Goal: Transaction & Acquisition: Purchase product/service

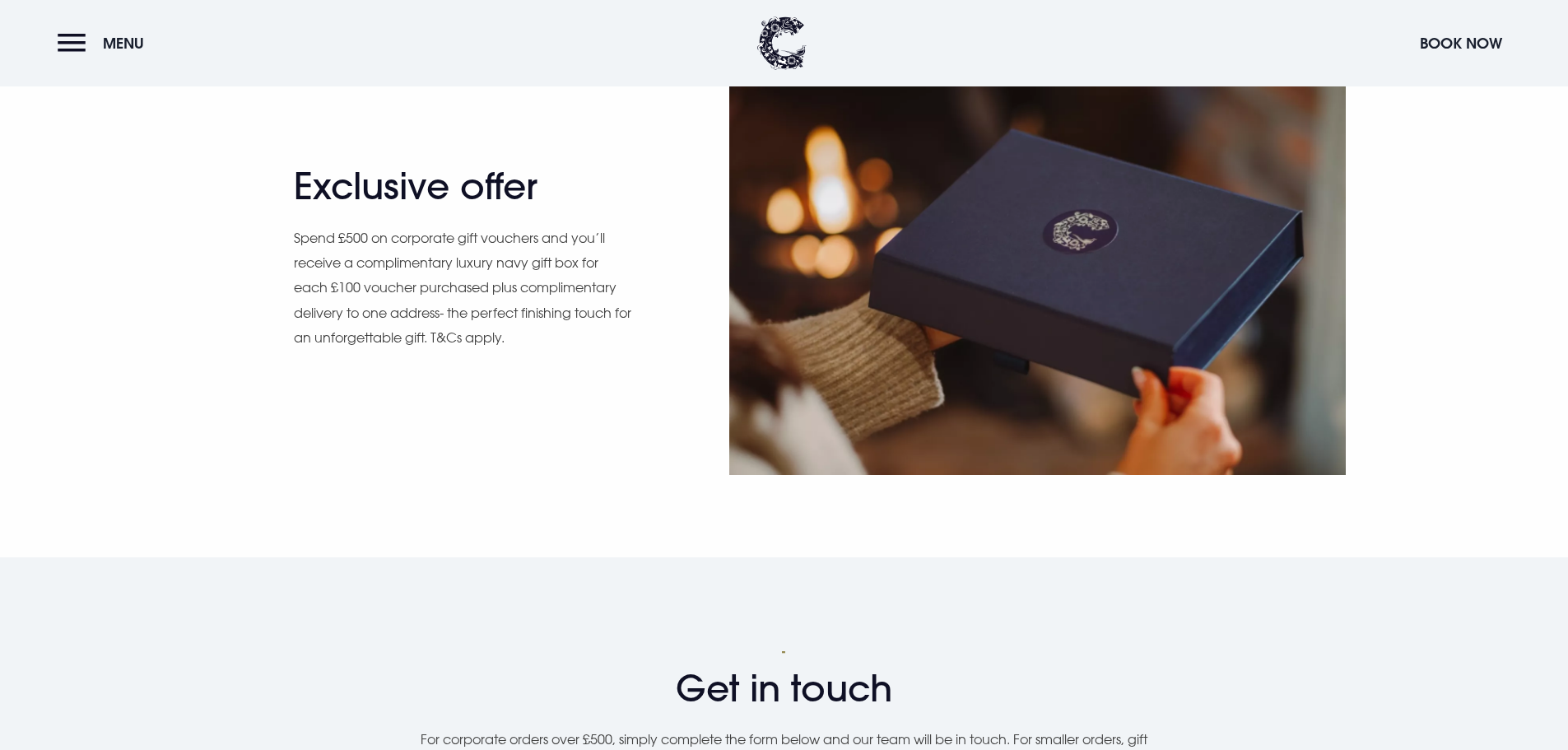
scroll to position [1564, 0]
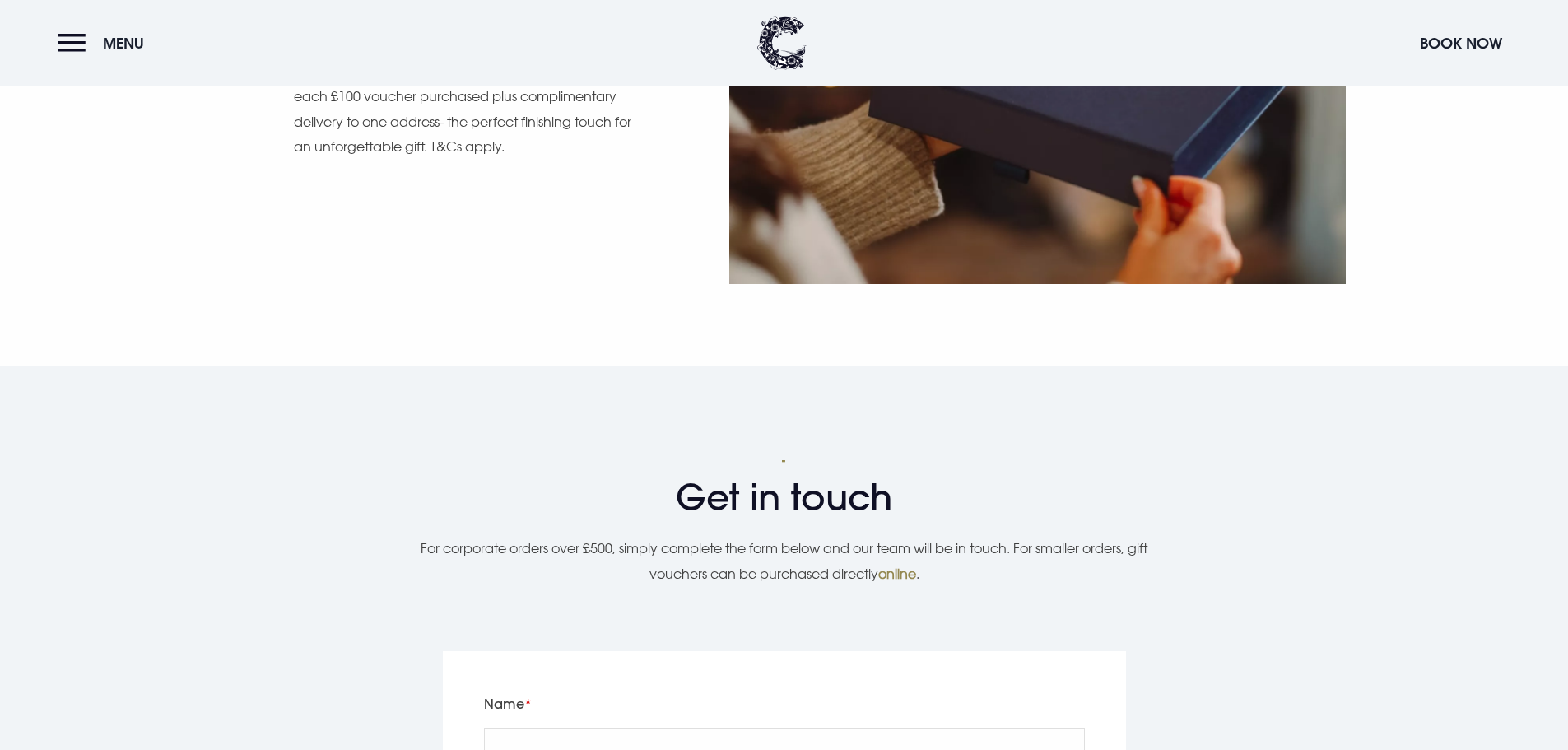
scroll to position [1976, 0]
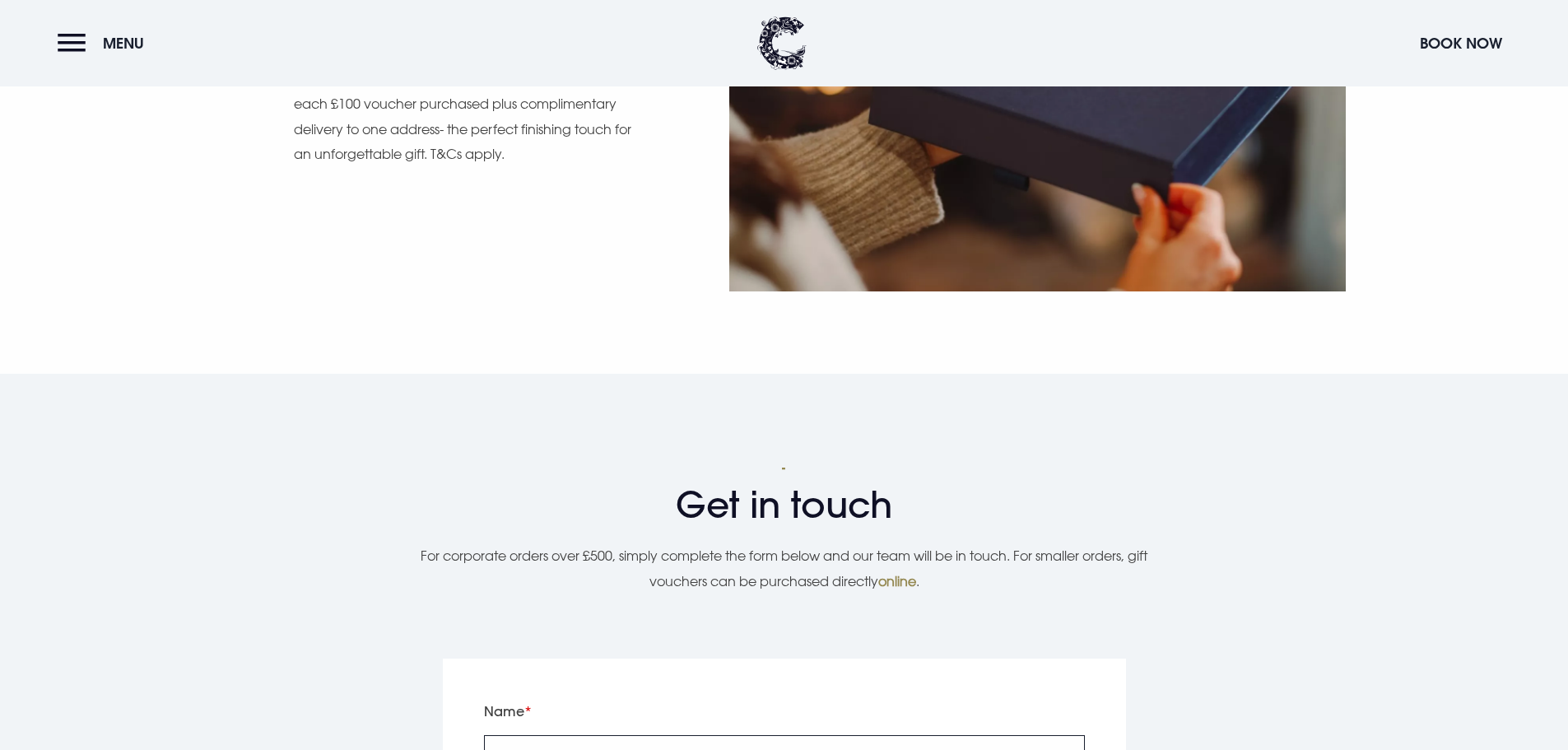
click at [540, 735] on input "Name" at bounding box center [784, 759] width 601 height 50
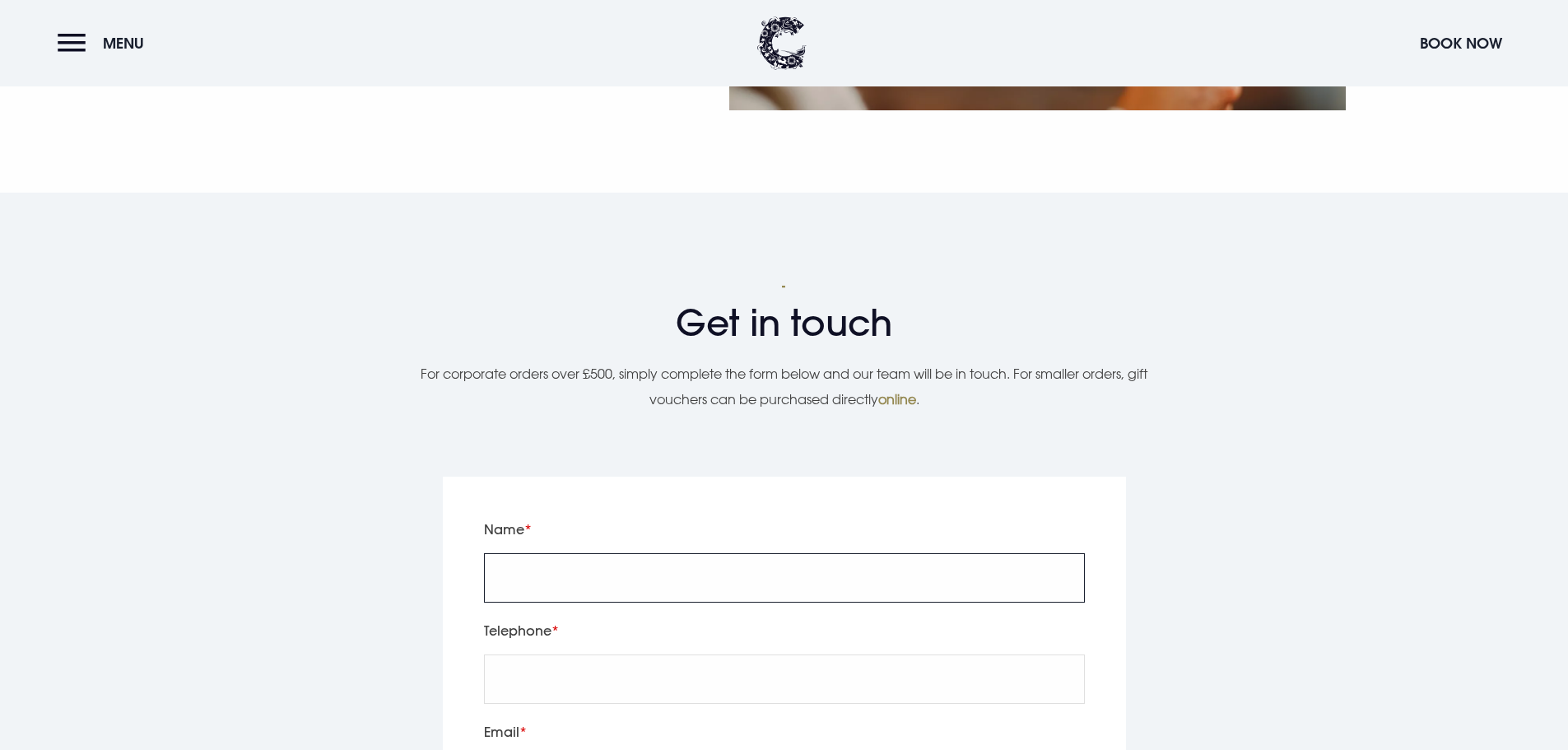
type input "Grace Millar"
type input "07596285052"
type input "gracem@clandeboyelodge.co.uk"
type textarea "c"
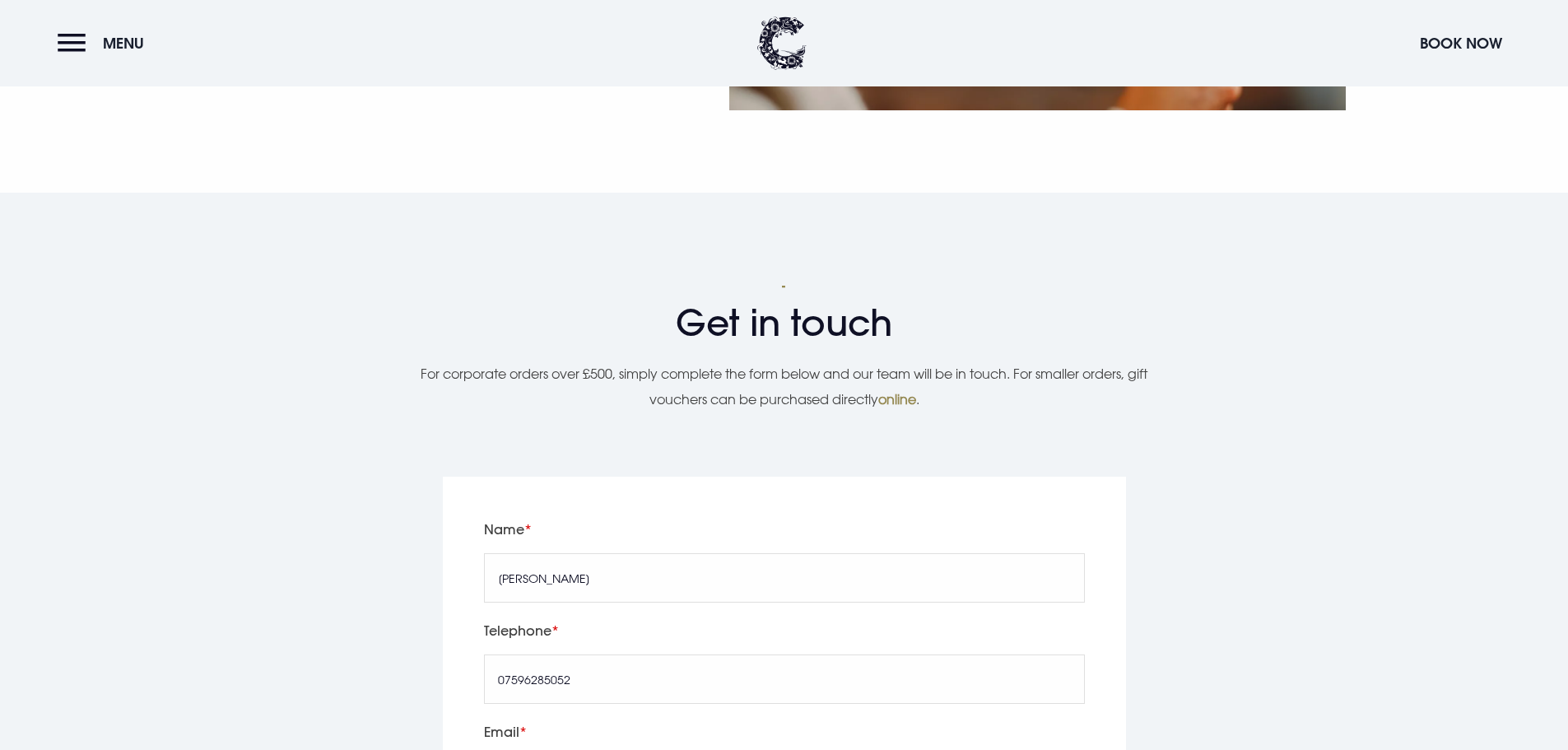
type textarea "T"
type textarea "Clandeboye Lodge"
type input "Test- please let me know if this comes through"
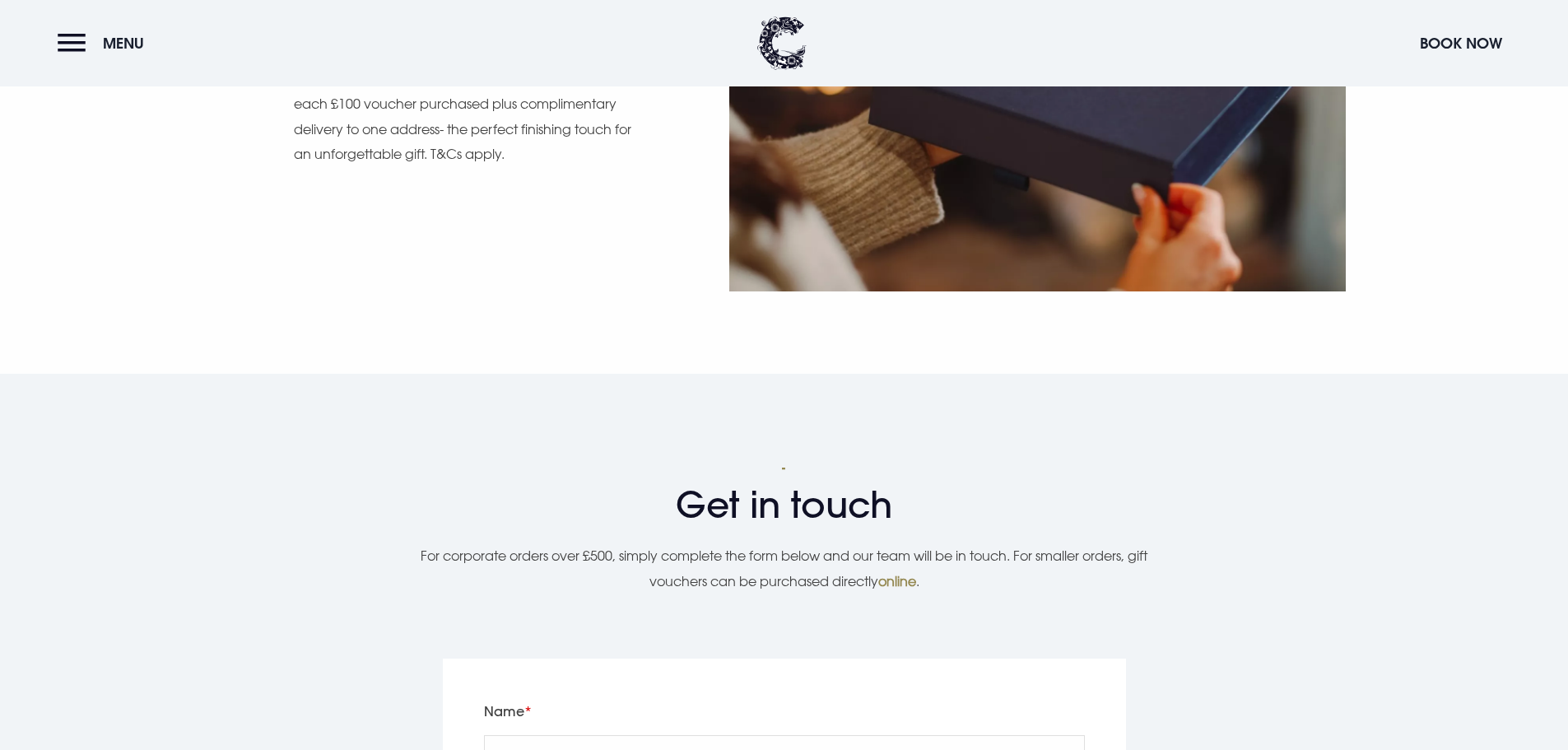
checkbox input "true"
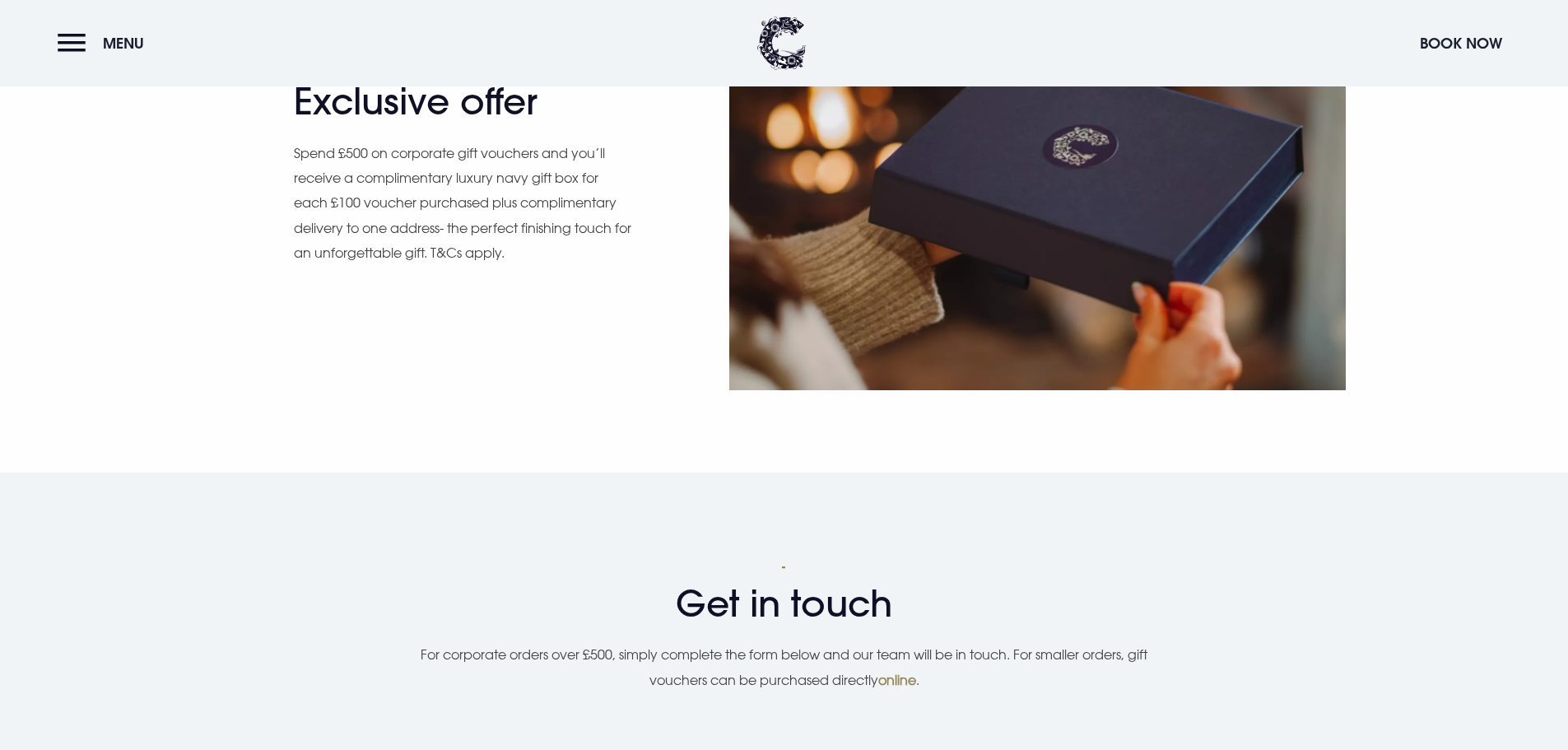
scroll to position [1810, 0]
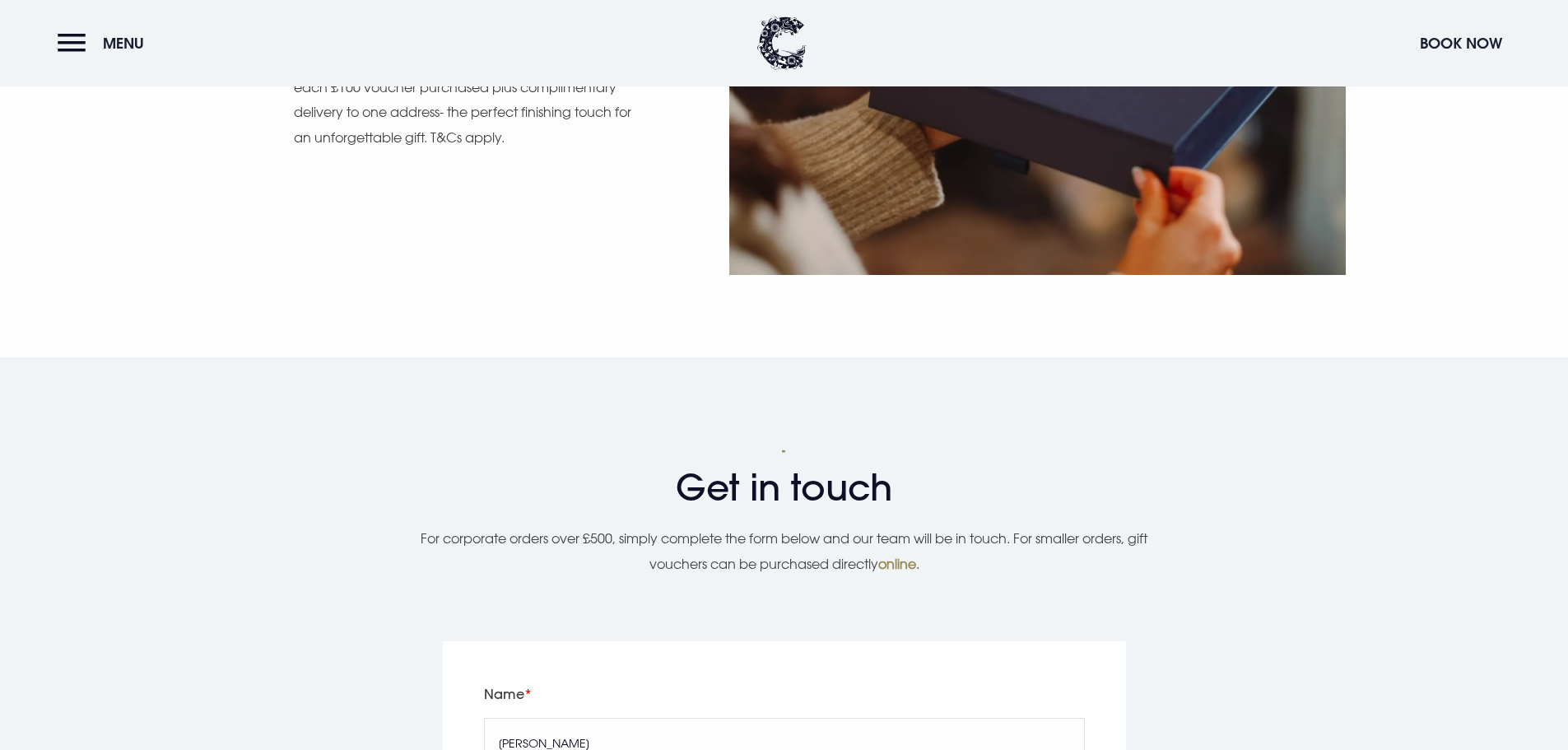
drag, startPoint x: 569, startPoint y: 496, endPoint x: 436, endPoint y: 496, distance: 133.0
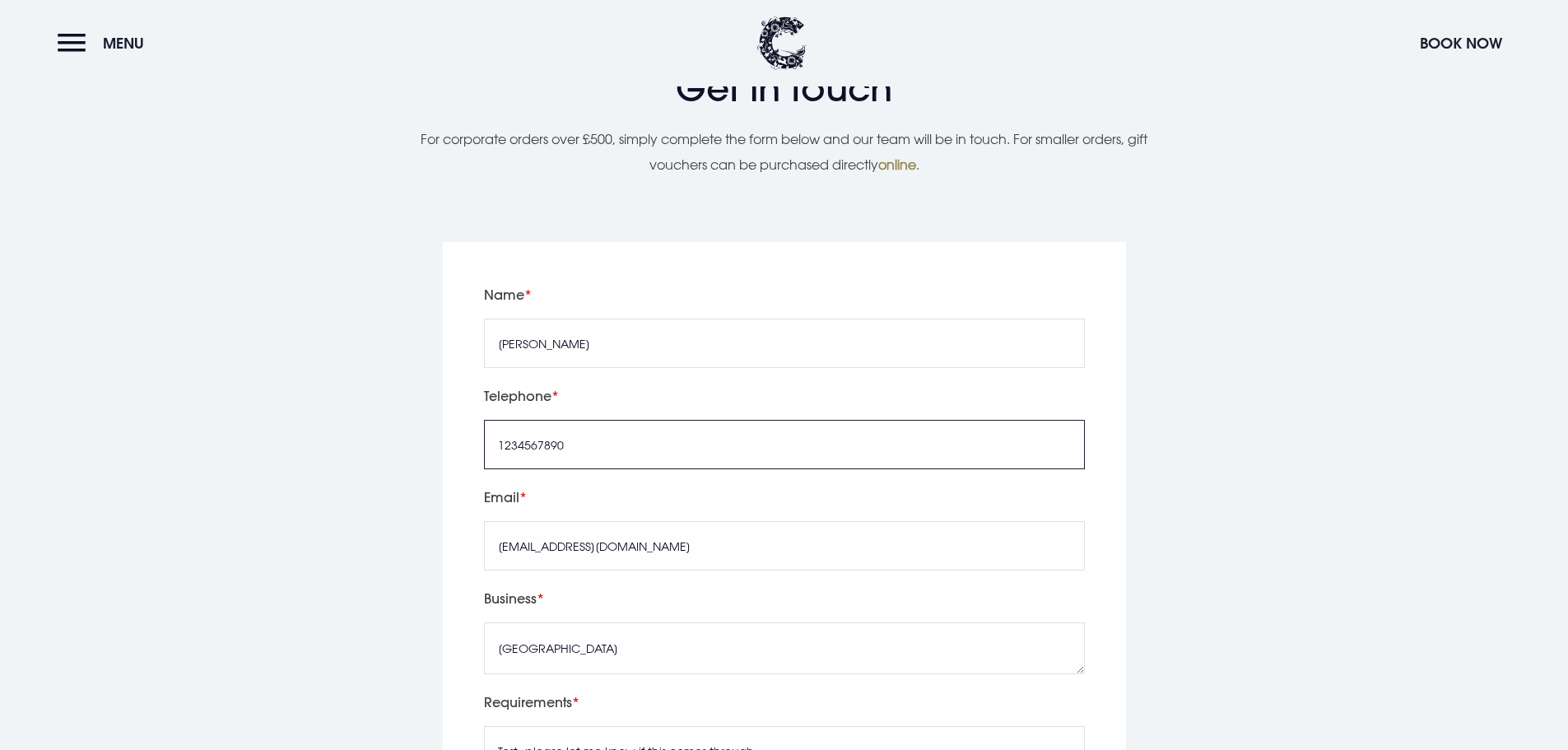
scroll to position [2222, 0]
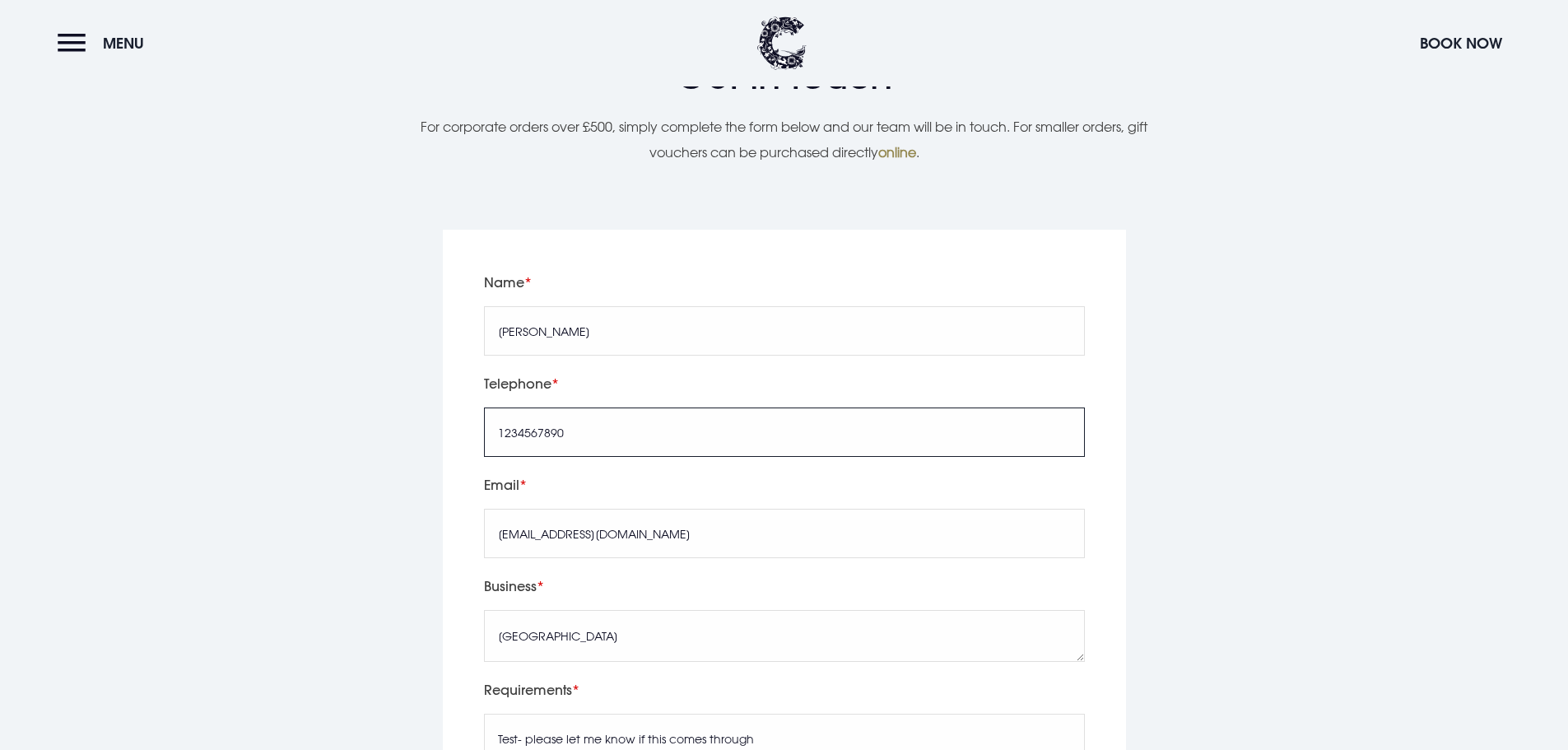
type input "1234567890"
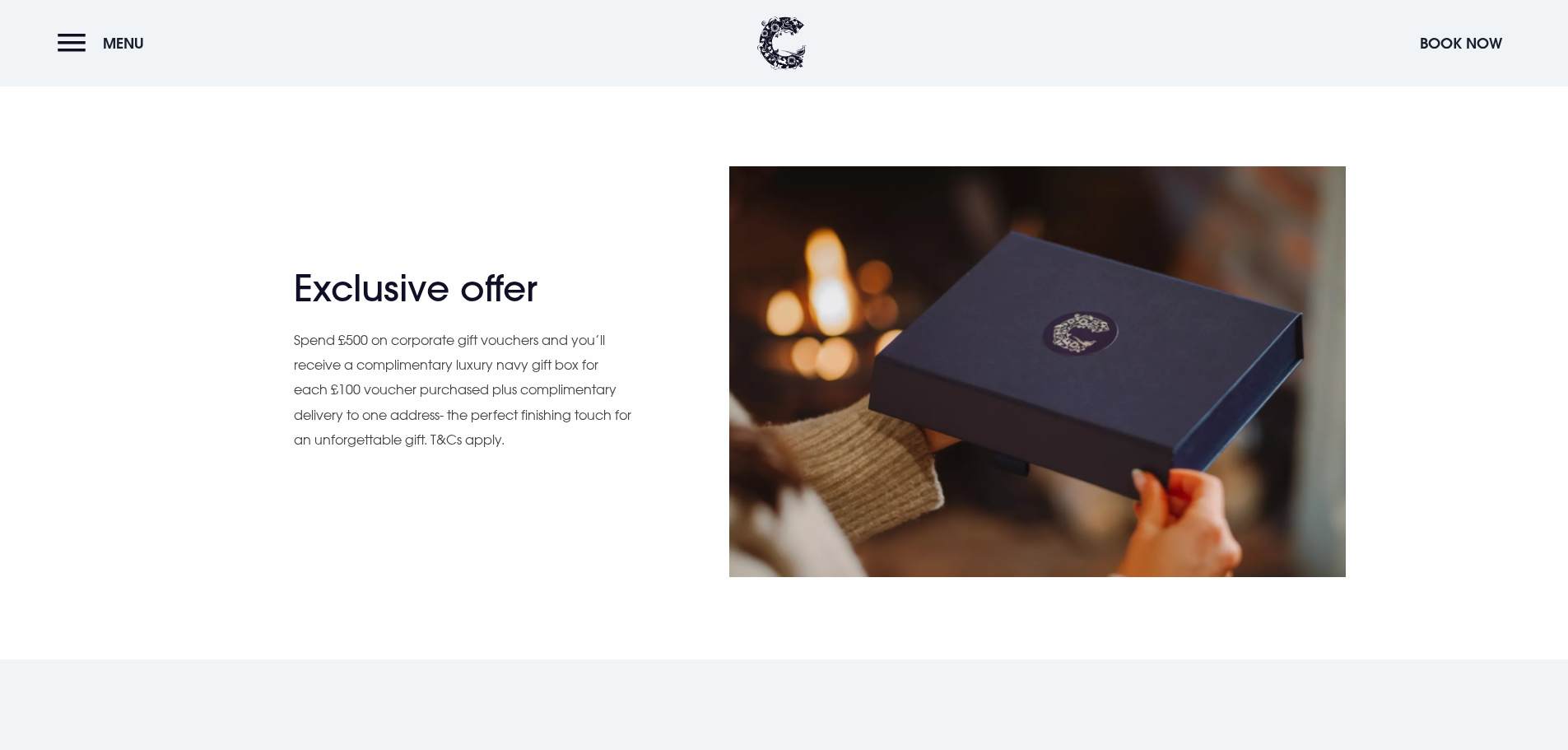
scroll to position [1728, 0]
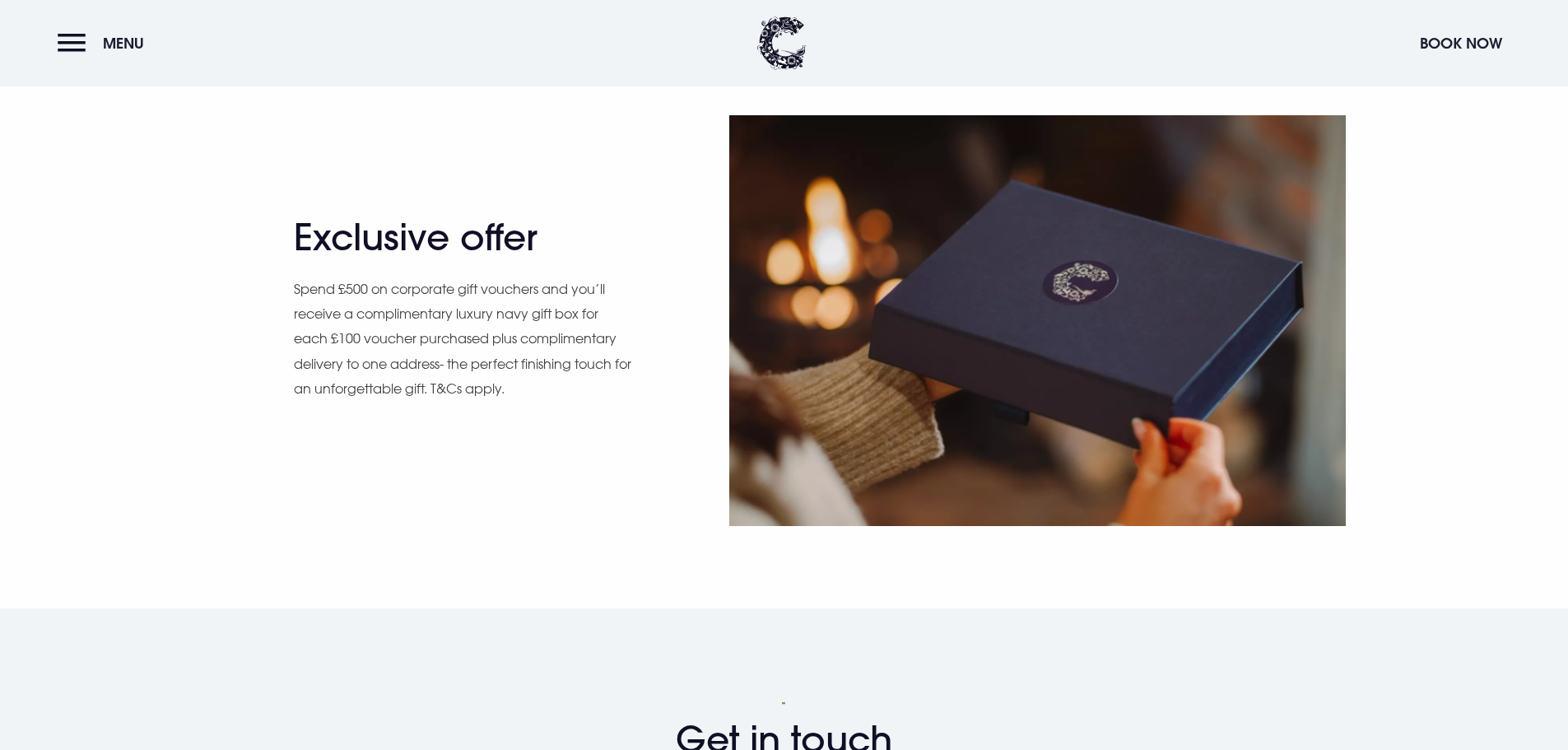
scroll to position [1810, 0]
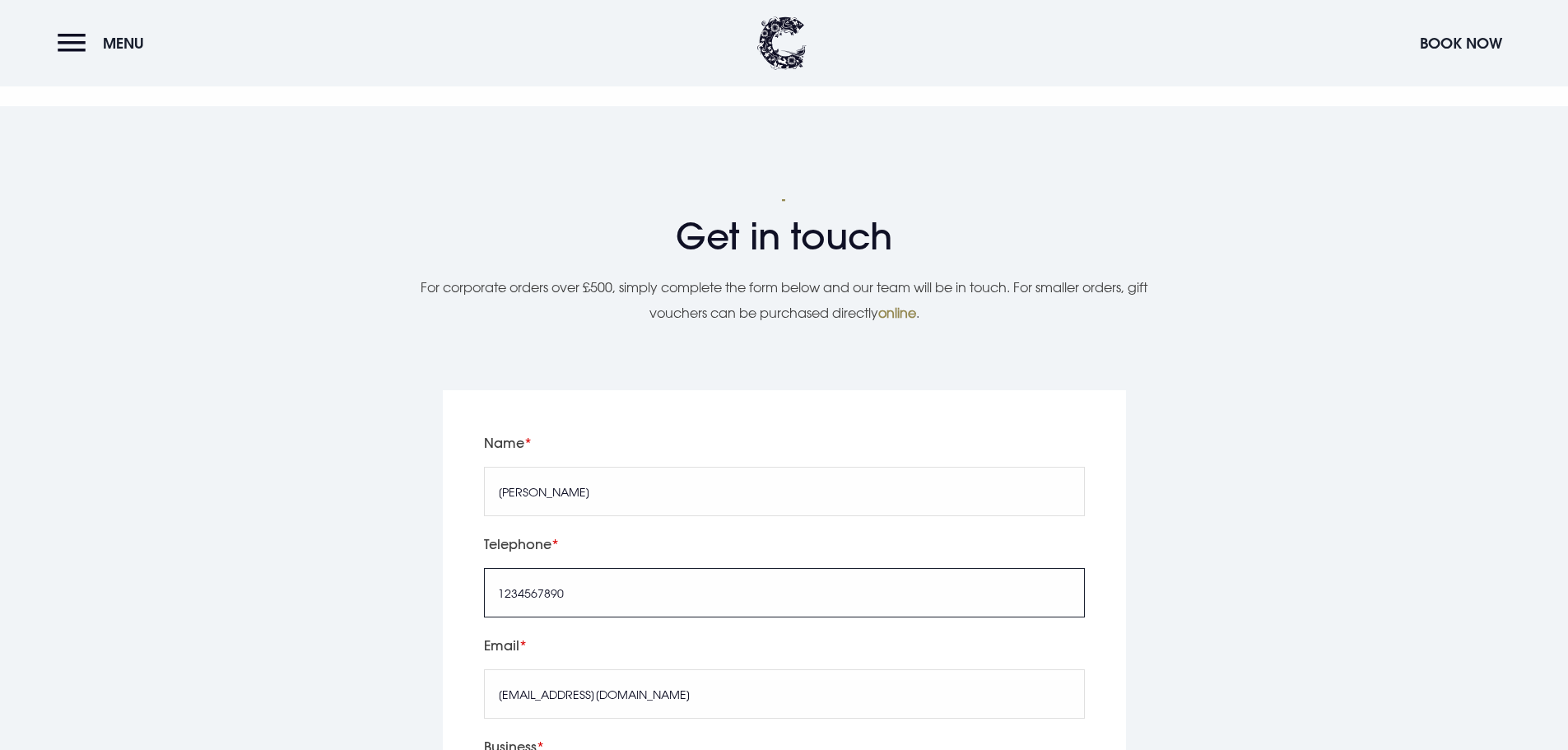
scroll to position [2057, 0]
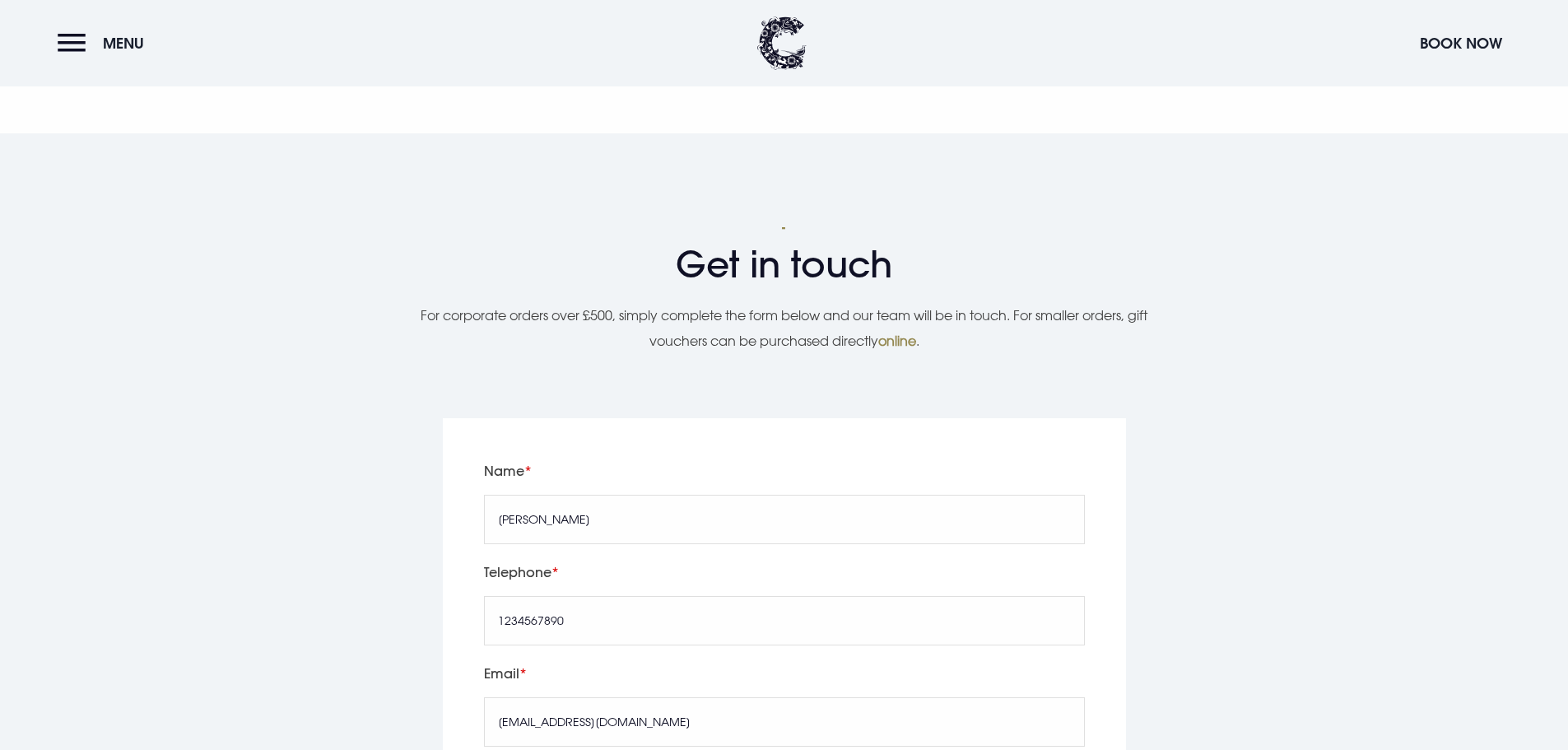
scroll to position [2222, 0]
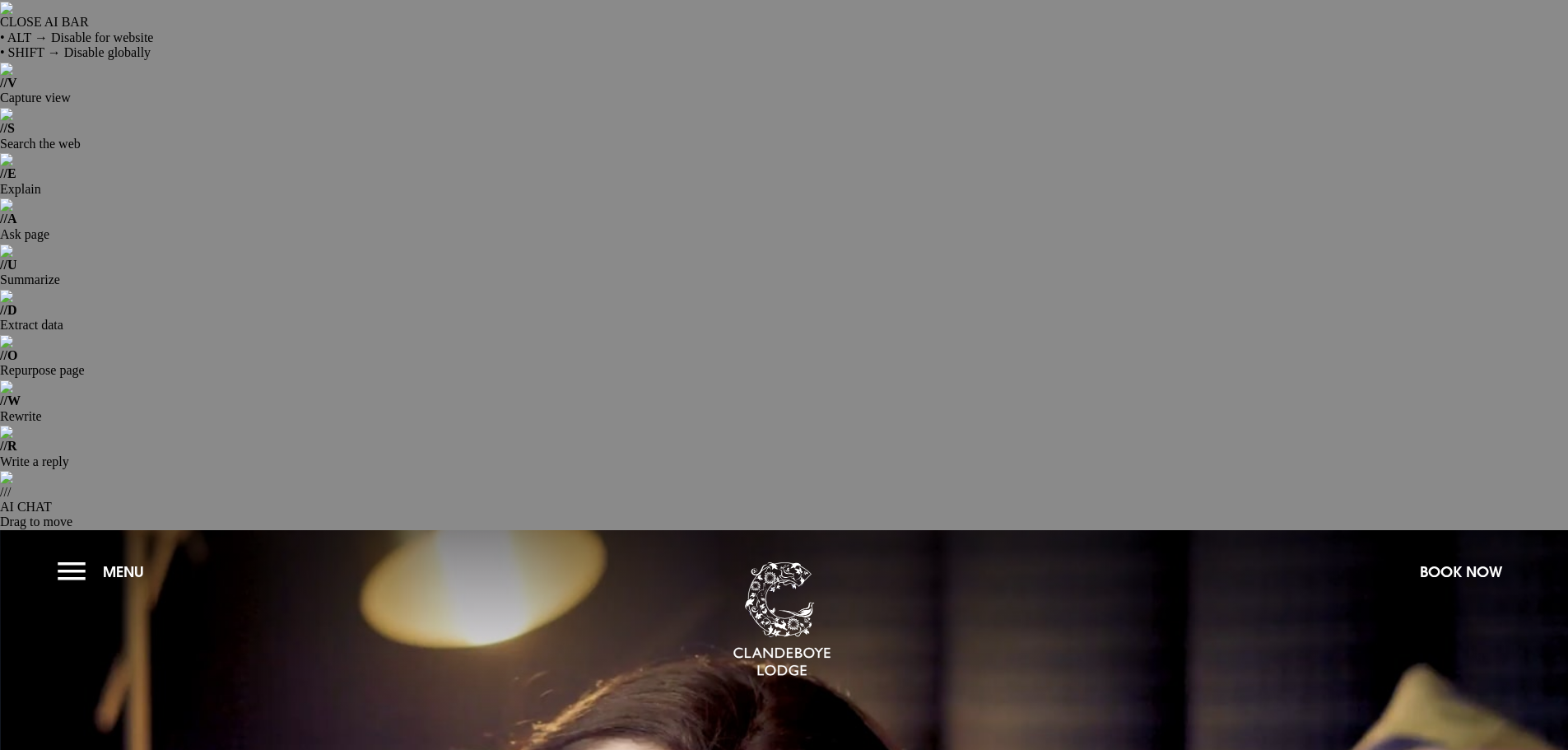
click at [60, 554] on button "Menu" at bounding box center [104, 571] width 95 height 36
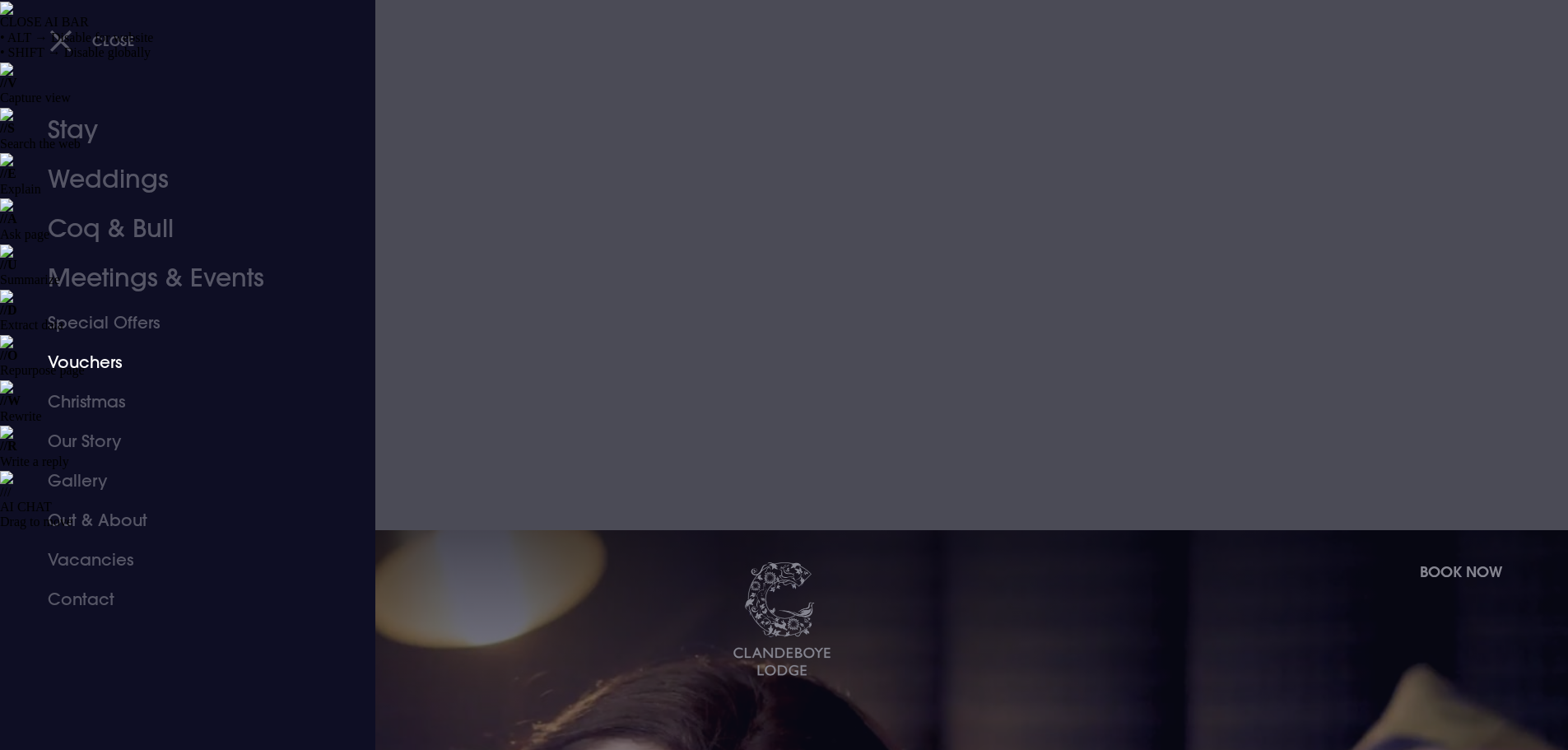
click at [82, 362] on link "Vouchers" at bounding box center [178, 362] width 260 height 39
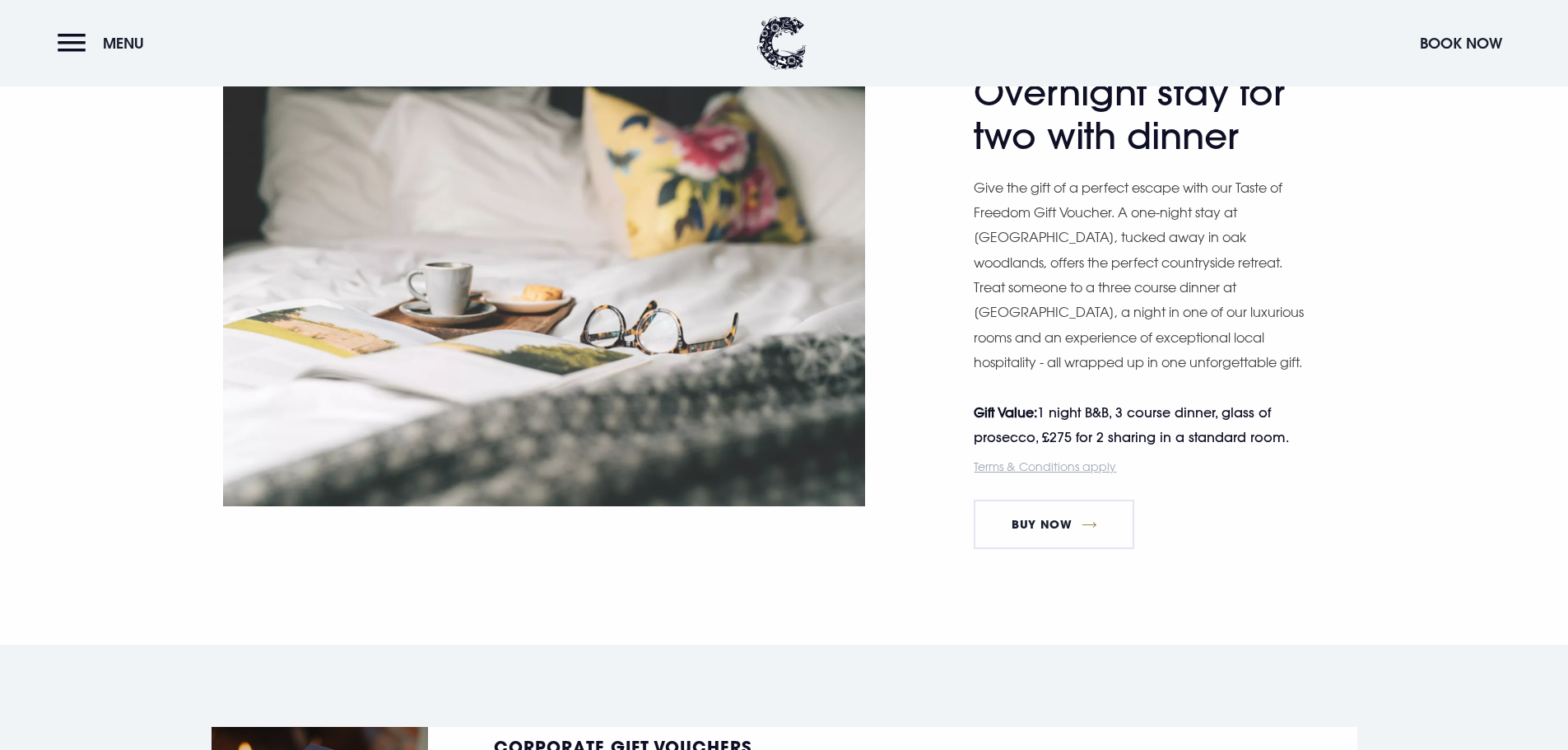
scroll to position [3045, 0]
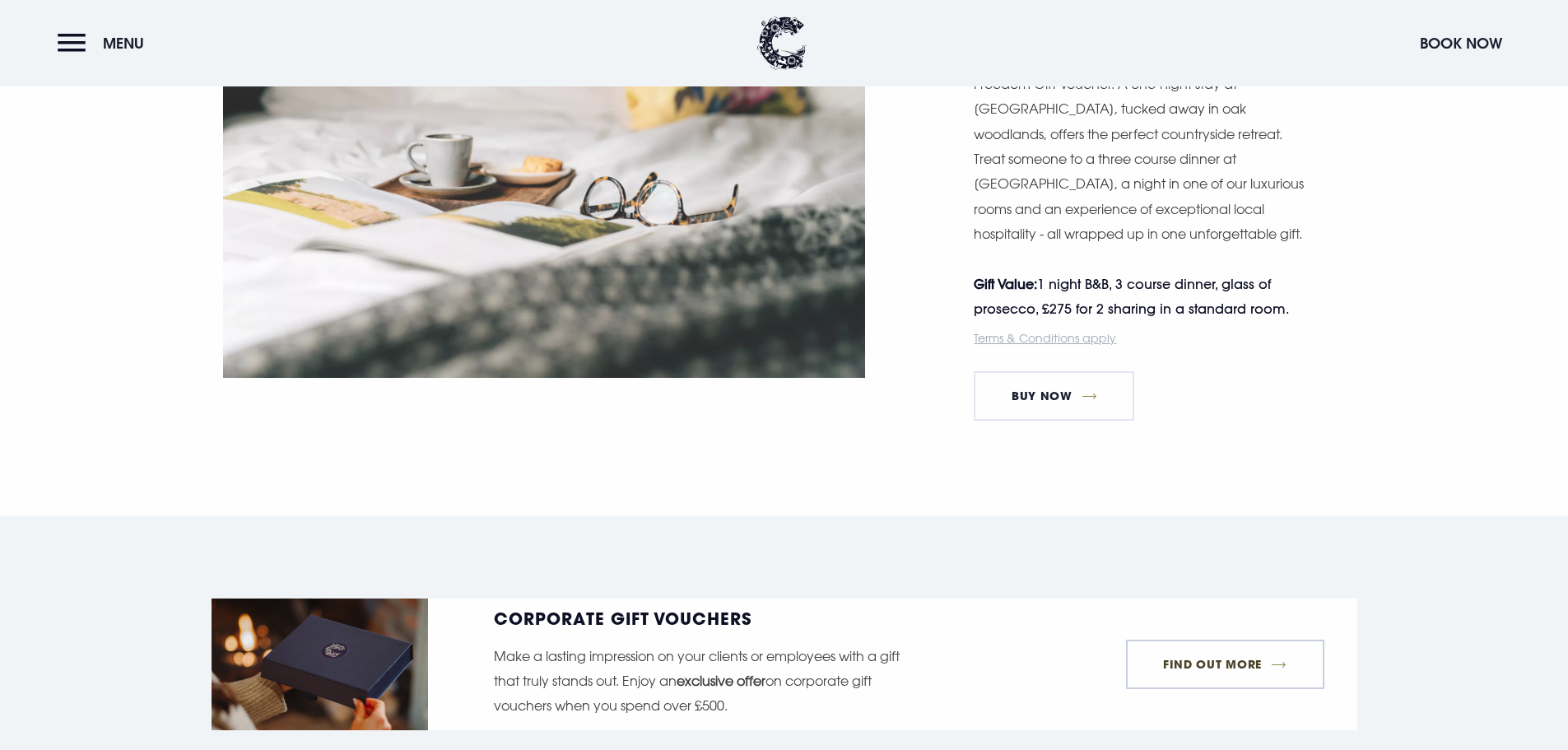
click at [1207, 639] on link "FIND OUT MORE" at bounding box center [1225, 664] width 198 height 50
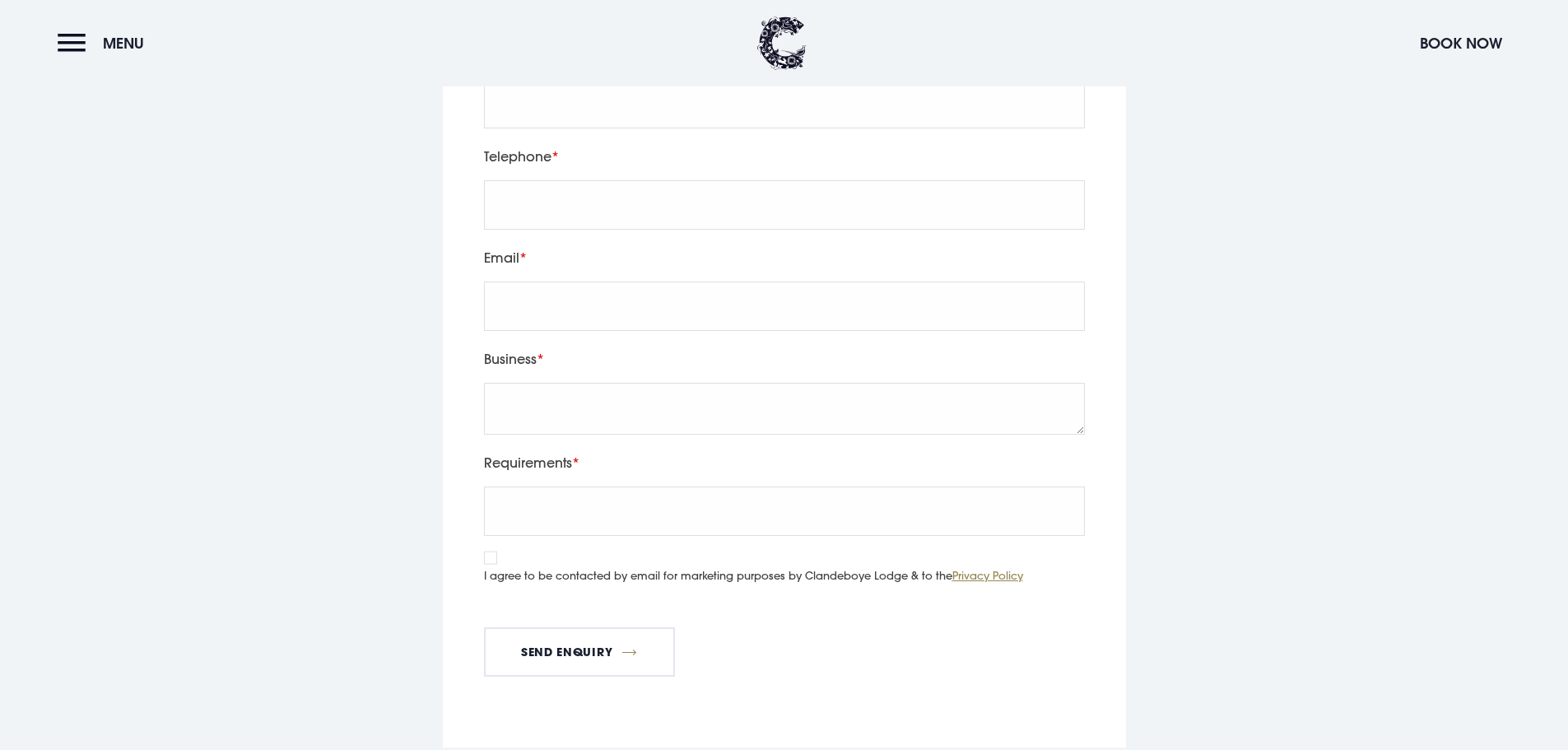
scroll to position [2633, 0]
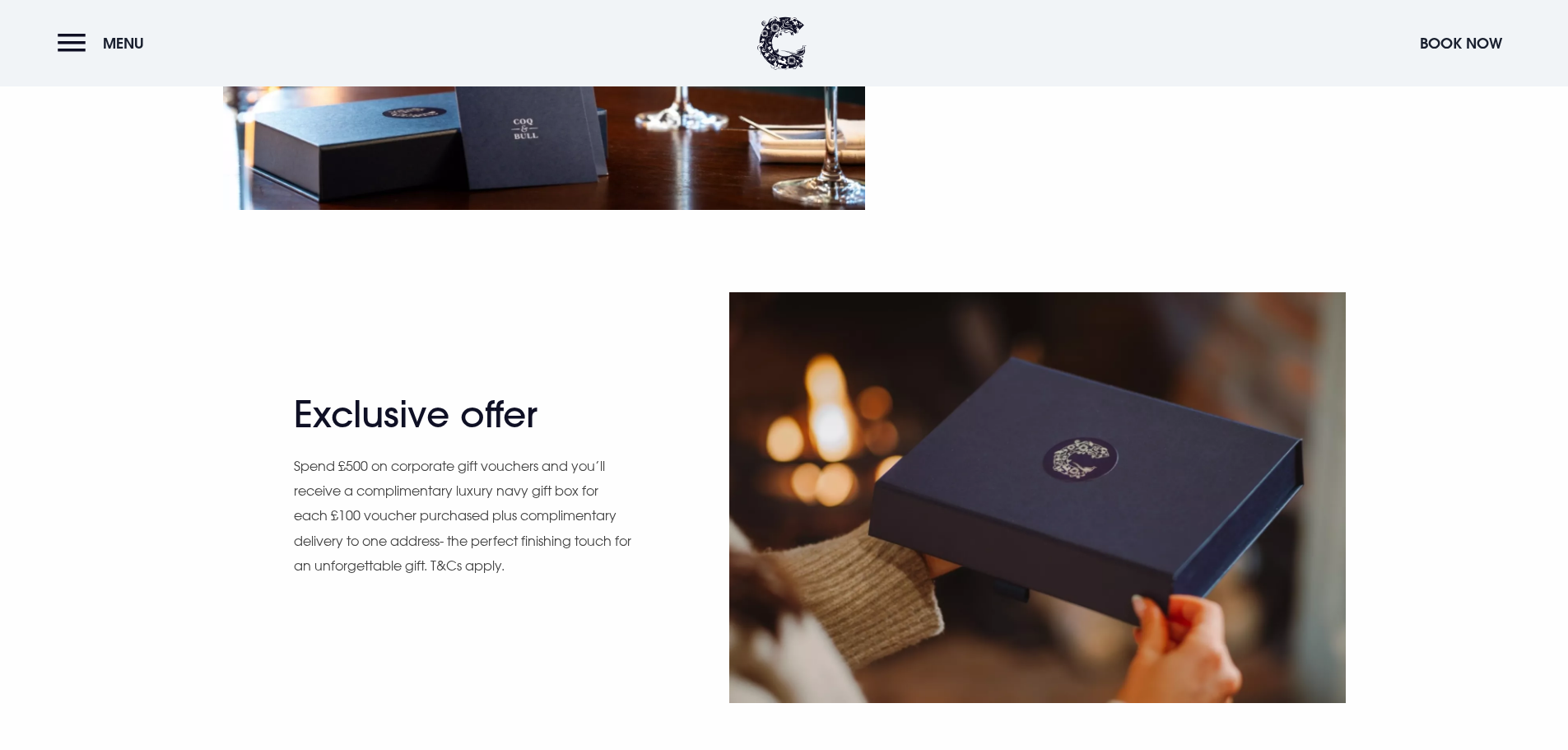
scroll to position [1728, 0]
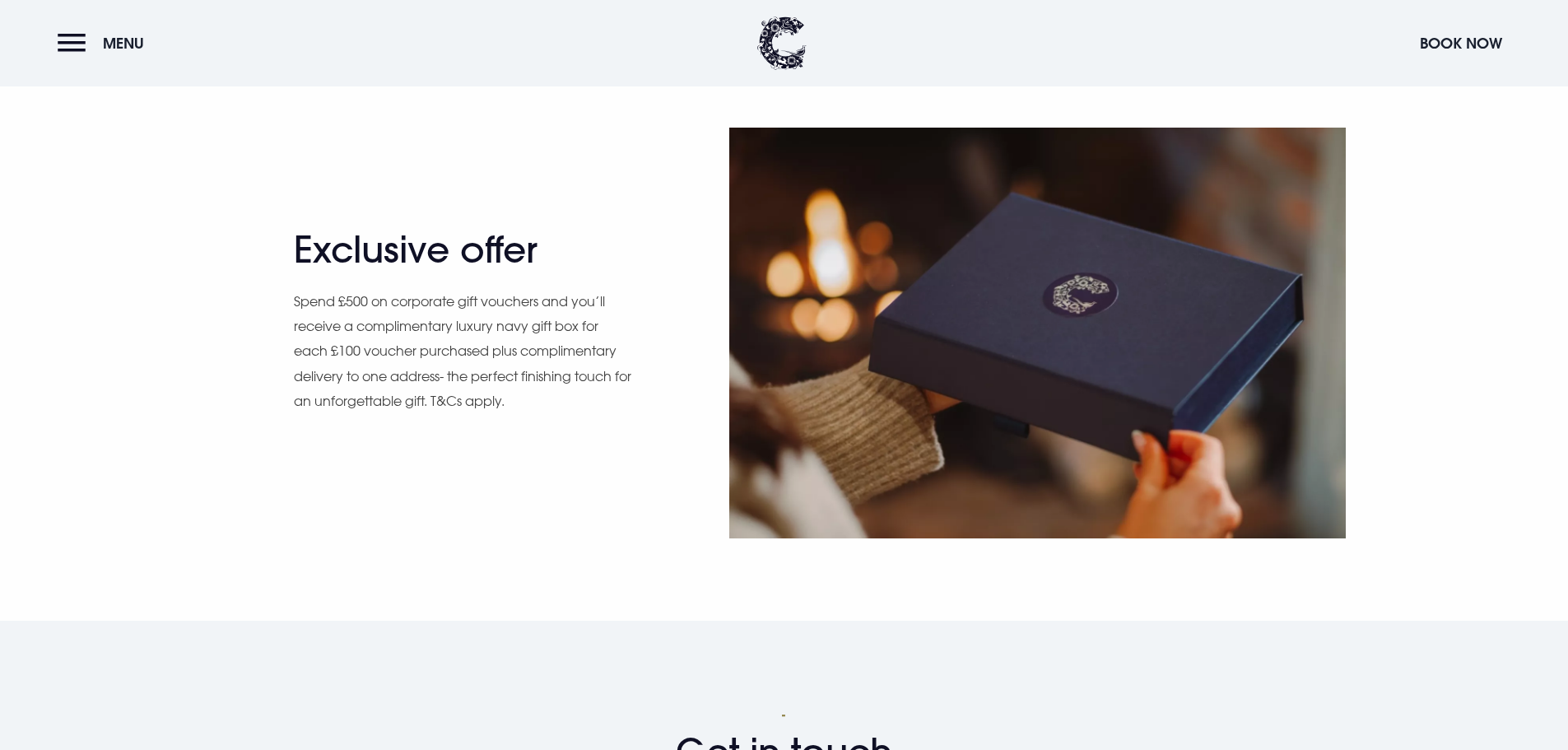
drag, startPoint x: 409, startPoint y: 272, endPoint x: 941, endPoint y: 306, distance: 533.1
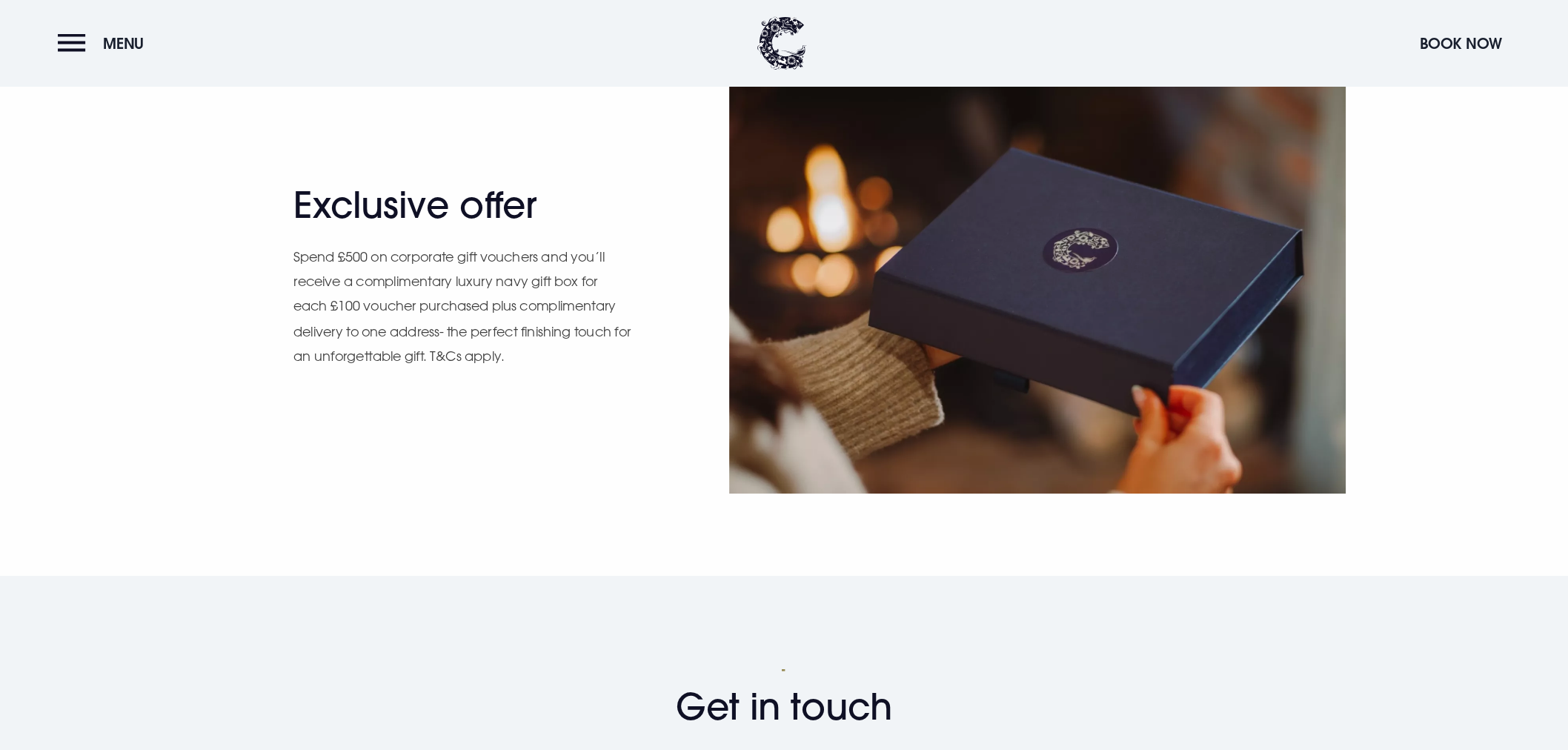
scroll to position [1630, 0]
